Goal: Information Seeking & Learning: Learn about a topic

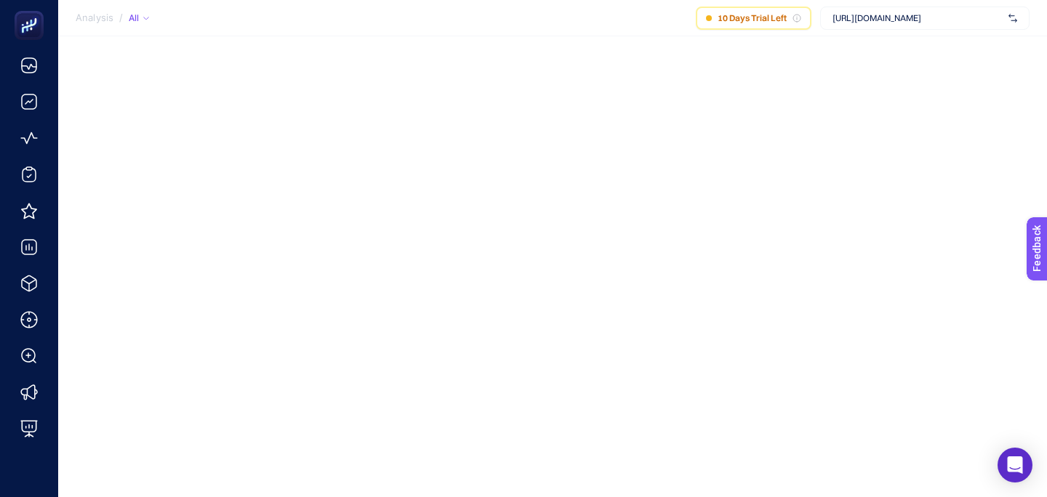
click at [533, 212] on div "Analysis / All 10 Days Trial Left [URL][DOMAIN_NAME]" at bounding box center [523, 248] width 1047 height 497
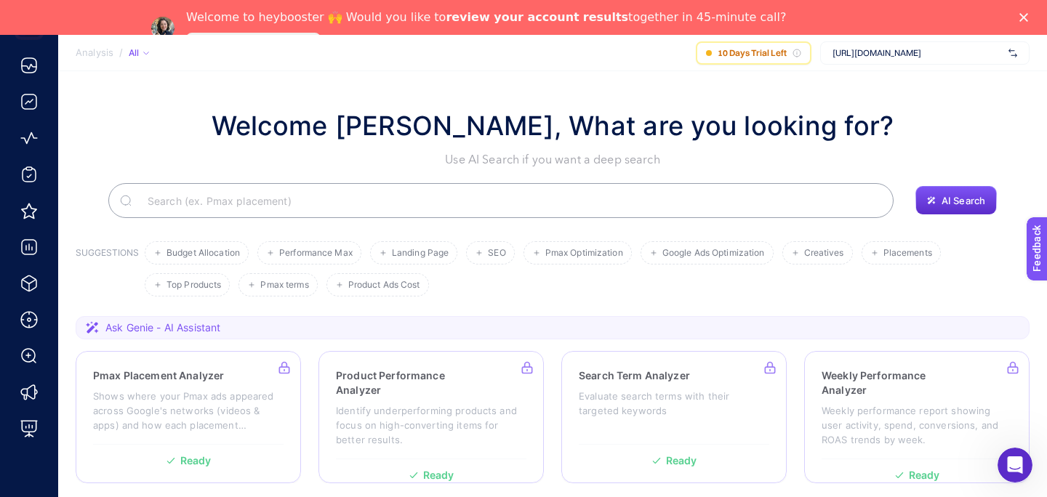
click at [1023, 17] on polygon "Close" at bounding box center [1024, 17] width 9 height 9
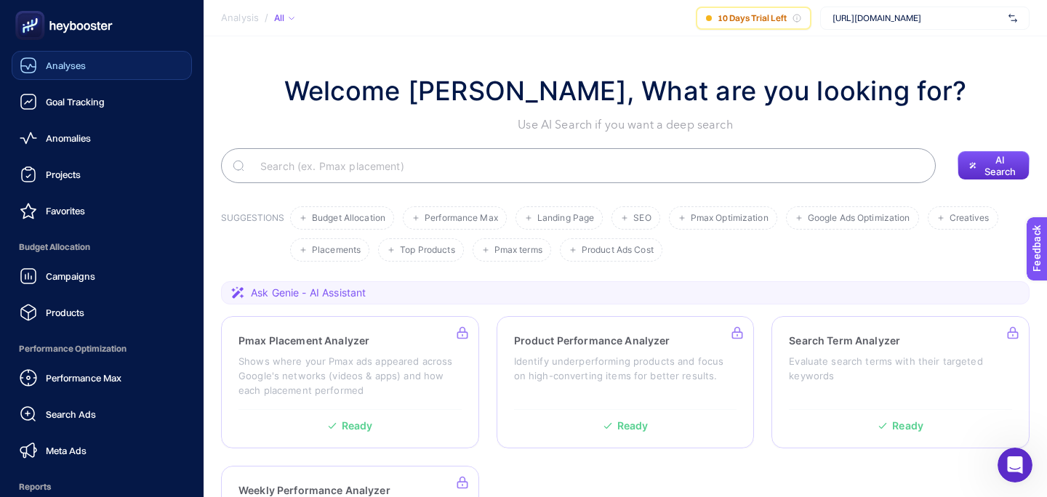
click at [100, 71] on link "Analyses" at bounding box center [102, 65] width 180 height 29
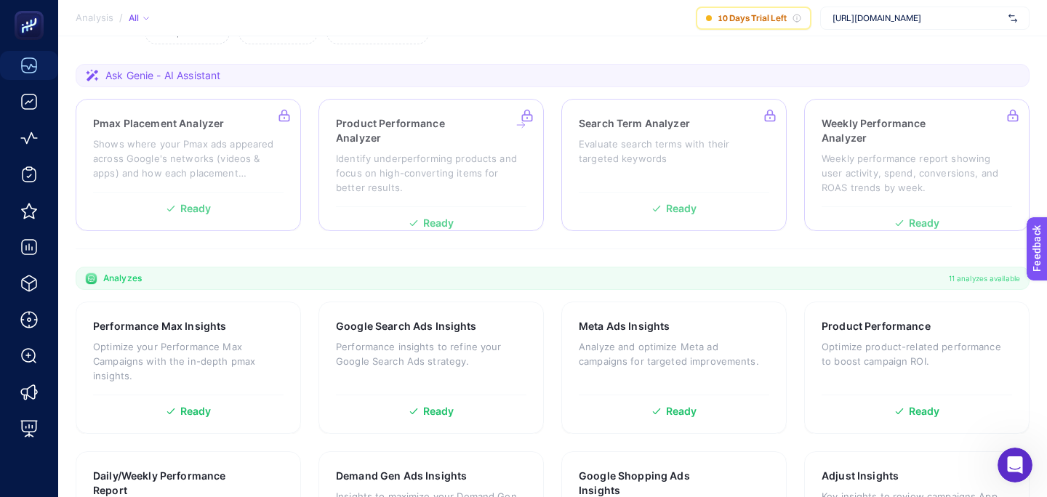
scroll to position [222, 0]
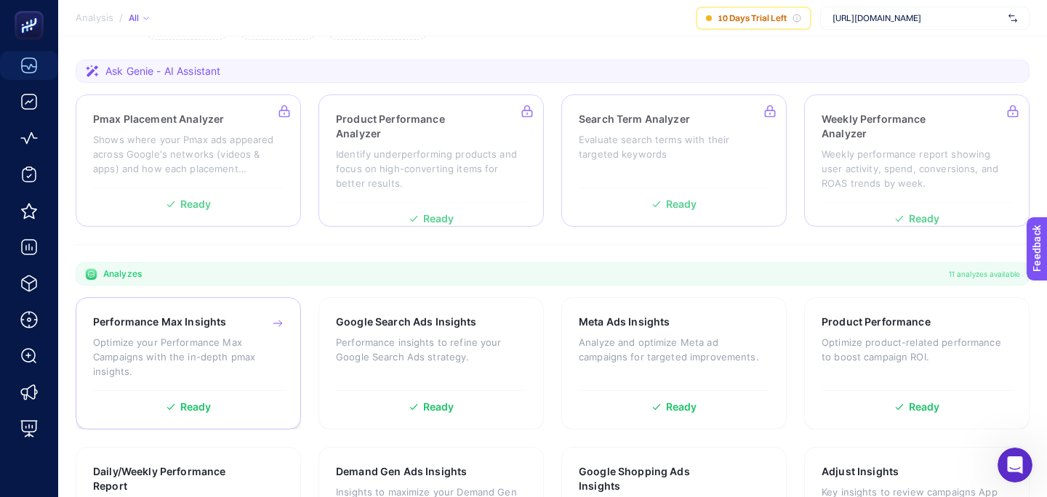
click at [239, 342] on p "Optimize your Performance Max Campaigns with the in-depth pmax insights." at bounding box center [188, 357] width 191 height 44
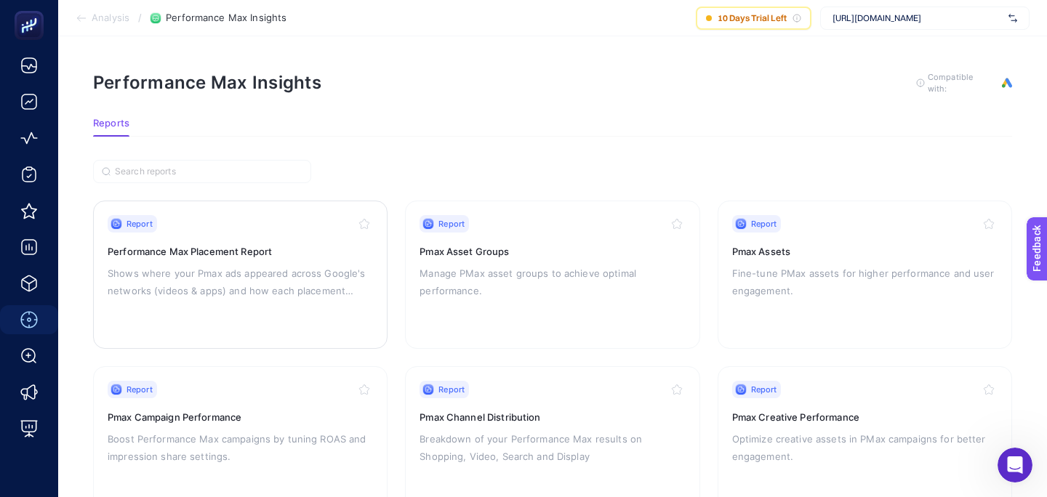
click at [270, 249] on h3 "Performance Max Placement Report" at bounding box center [240, 251] width 265 height 15
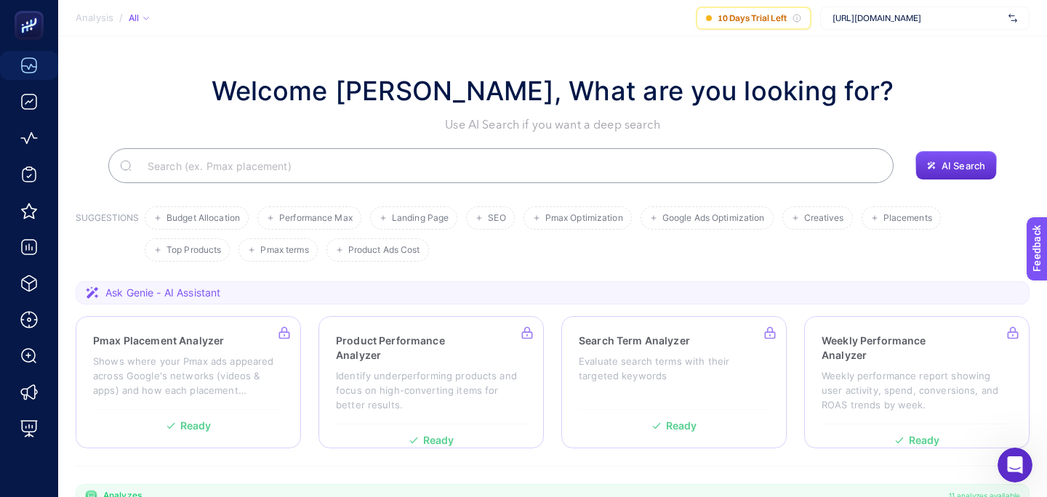
scroll to position [222, 0]
